Goal: Transaction & Acquisition: Book appointment/travel/reservation

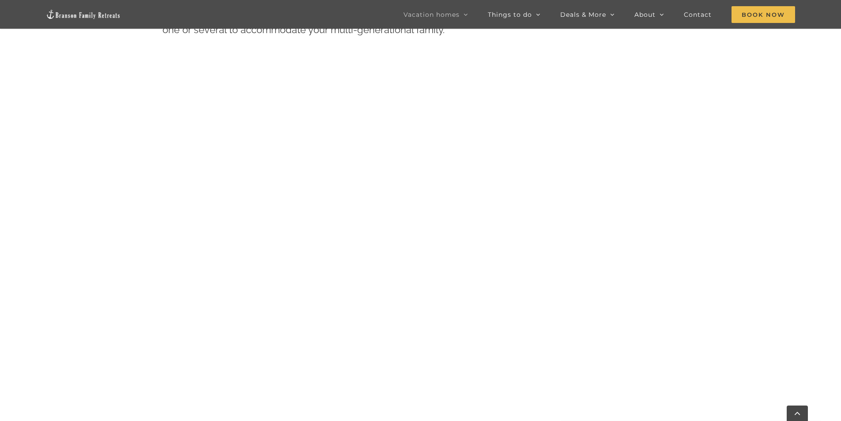
scroll to position [521, 0]
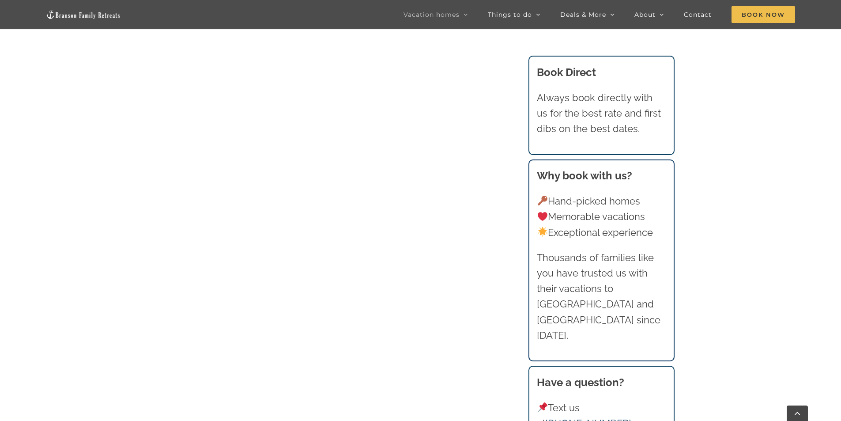
scroll to position [765, 0]
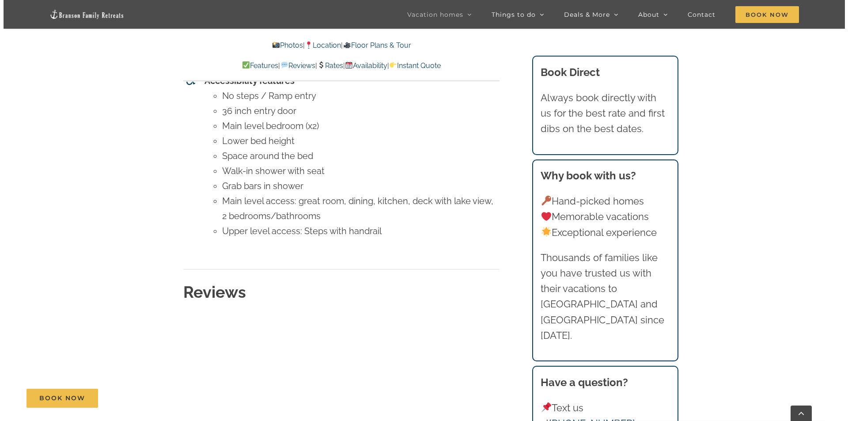
scroll to position [4236, 0]
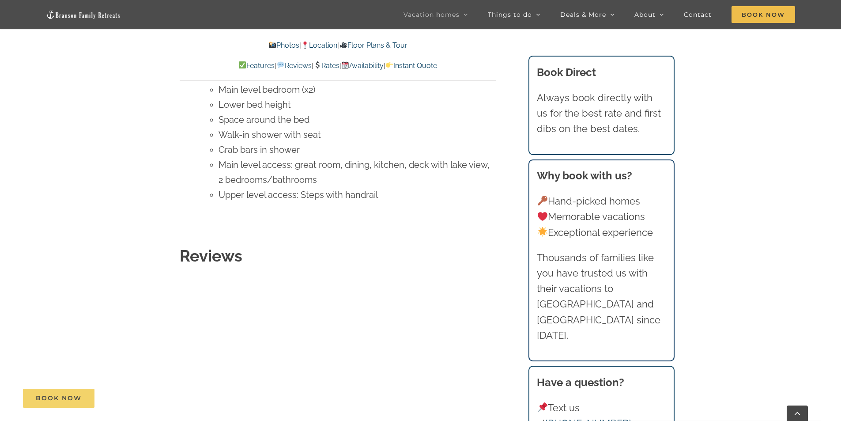
click at [43, 399] on span "Book Now" at bounding box center [59, 398] width 46 height 8
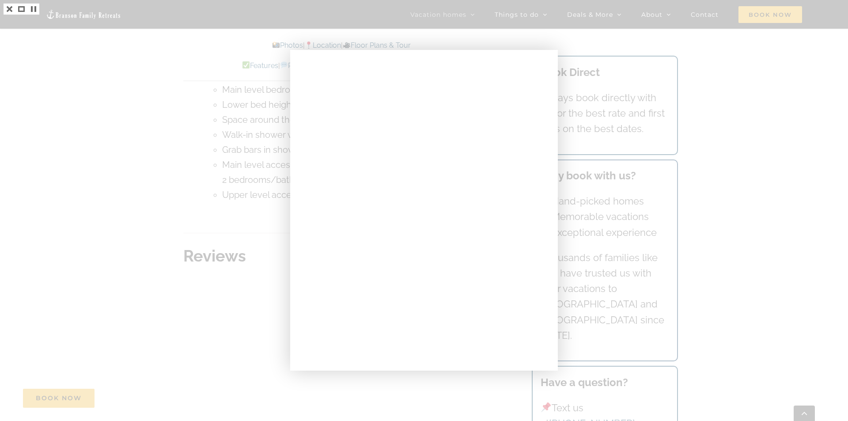
click at [126, 227] on div at bounding box center [424, 210] width 848 height 421
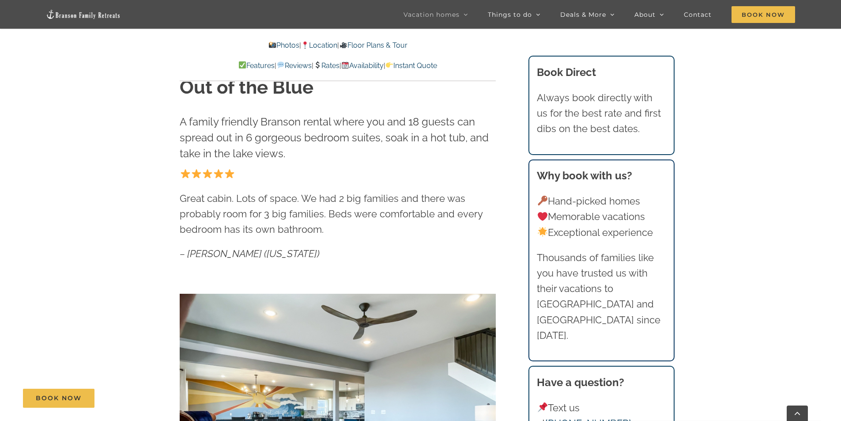
scroll to position [447, 0]
